Goal: Information Seeking & Learning: Understand process/instructions

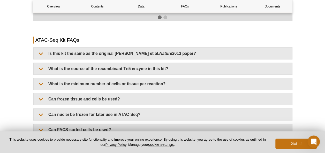
scroll to position [930, 0]
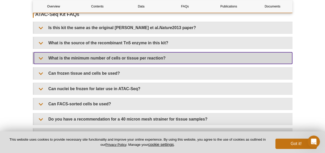
click at [42, 55] on summary "What is the minimum number of cells or tissue per reaction?" at bounding box center [163, 58] width 258 height 12
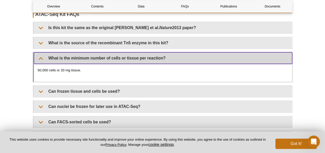
click at [42, 54] on summary "What is the minimum number of cells or tissue per reaction?" at bounding box center [163, 58] width 258 height 12
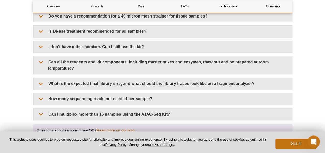
scroll to position [1059, 0]
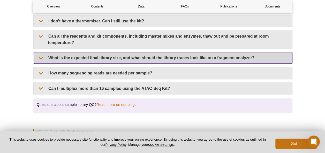
click at [41, 52] on summary "What is the expected final library size, and what should the library traces loo…" at bounding box center [163, 58] width 258 height 12
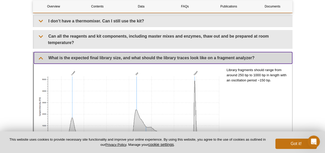
click at [41, 52] on summary "What is the expected final library size, and what should the library traces loo…" at bounding box center [163, 58] width 258 height 12
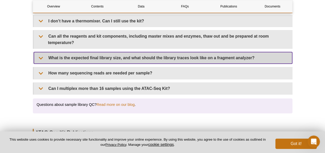
scroll to position [1085, 0]
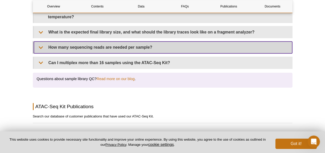
click at [39, 46] on summary "How many sequencing reads are needed per sample?" at bounding box center [163, 48] width 258 height 12
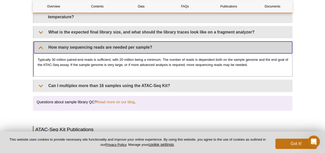
click at [39, 46] on summary "How many sequencing reads are needed per sample?" at bounding box center [163, 48] width 258 height 12
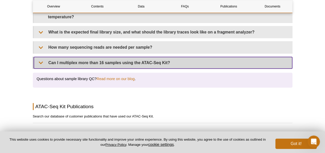
click at [39, 61] on summary "Can I multiplex more than 16 samples using the ATAC-Seq Kit?" at bounding box center [163, 63] width 258 height 12
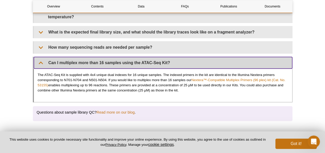
click at [39, 61] on summary "Can I multiplex more than 16 samples using the ATAC-Seq Kit?" at bounding box center [163, 63] width 258 height 12
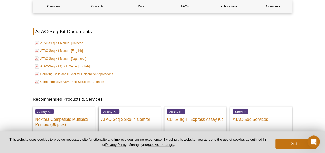
scroll to position [1394, 0]
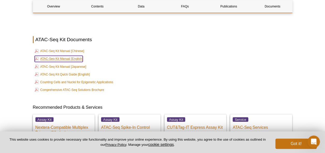
click at [58, 56] on link "ATAC-Seq Kit Manual [English]" at bounding box center [59, 59] width 48 height 6
